Goal: Check status: Check status

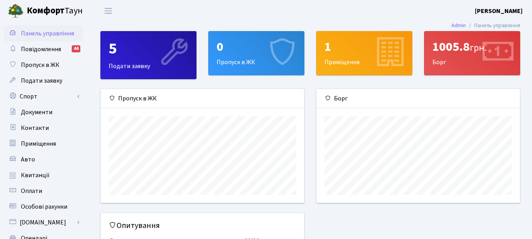
scroll to position [114, 203]
click at [38, 178] on span "Квитанції" at bounding box center [35, 175] width 29 height 9
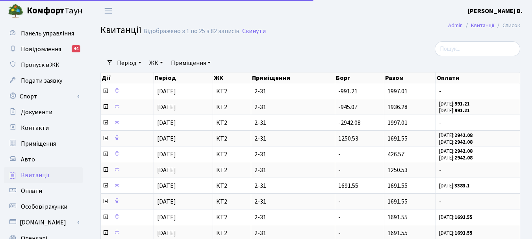
select select "25"
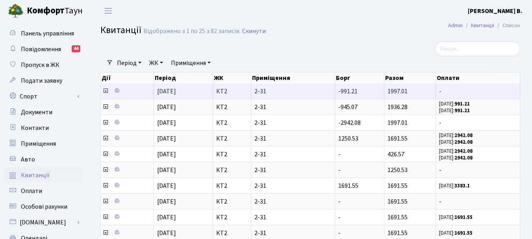
click at [106, 92] on icon at bounding box center [105, 91] width 6 height 6
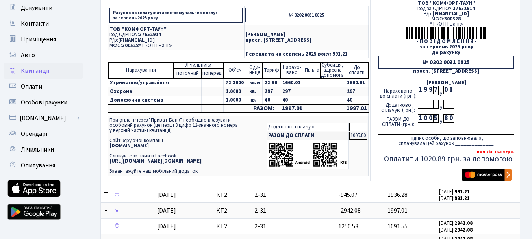
scroll to position [118, 0]
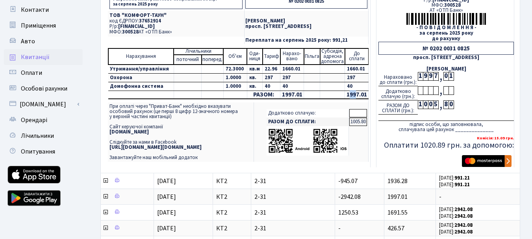
drag, startPoint x: 349, startPoint y: 92, endPoint x: 354, endPoint y: 93, distance: 4.8
click at [354, 93] on td "1997.01" at bounding box center [357, 95] width 24 height 8
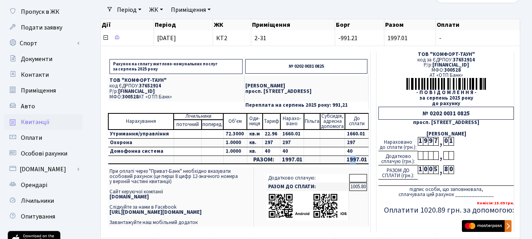
scroll to position [39, 0]
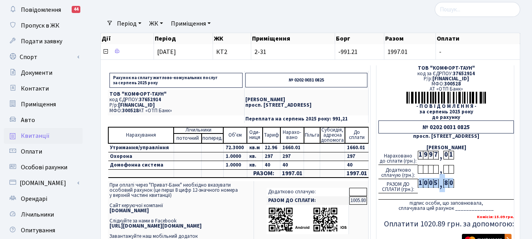
drag, startPoint x: 419, startPoint y: 184, endPoint x: 453, endPoint y: 185, distance: 34.3
click at [453, 185] on div "РАЗОМ ДО СПЛАТИ (грн.): 1 0 0 5 , 8 0" at bounding box center [445, 186] width 135 height 14
click at [465, 181] on div "РАЗОМ ДО СПЛАТИ (грн.): 1 0 0 5 , 8 0" at bounding box center [445, 186] width 135 height 14
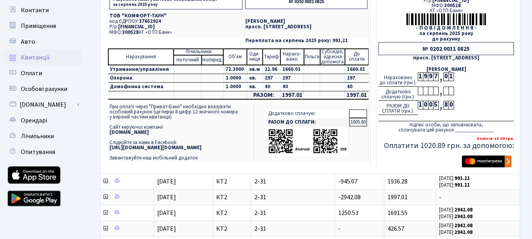
scroll to position [118, 0]
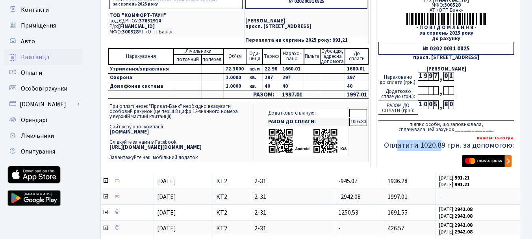
drag, startPoint x: 426, startPoint y: 146, endPoint x: 443, endPoint y: 145, distance: 16.2
click at [443, 145] on h5 "Оплатити 1020.89 грн. за допомогою:" at bounding box center [445, 145] width 135 height 9
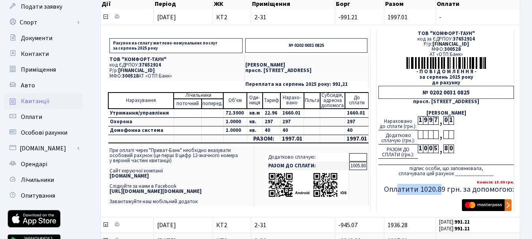
scroll to position [0, 0]
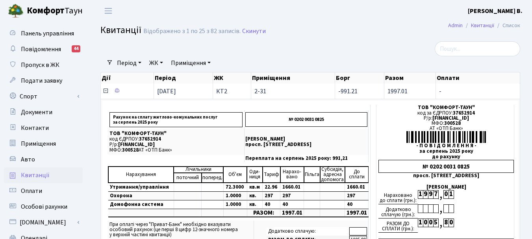
click at [105, 90] on icon at bounding box center [105, 91] width 6 height 6
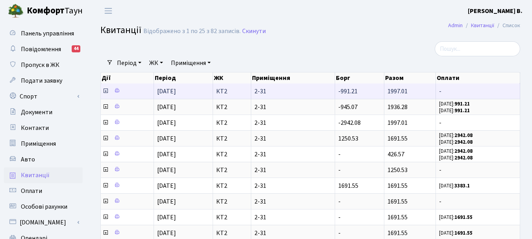
click at [107, 91] on icon at bounding box center [105, 91] width 6 height 6
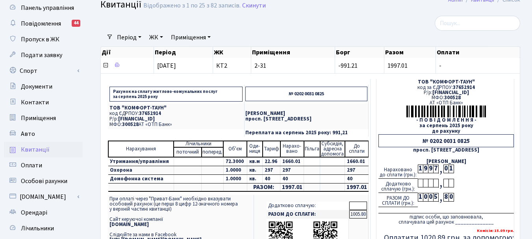
scroll to position [39, 0]
